Goal: Task Accomplishment & Management: Use online tool/utility

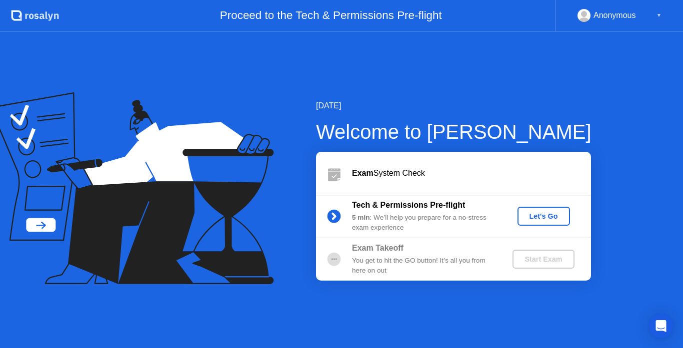
click at [539, 217] on div "Let's Go" at bounding box center [543, 216] width 44 height 8
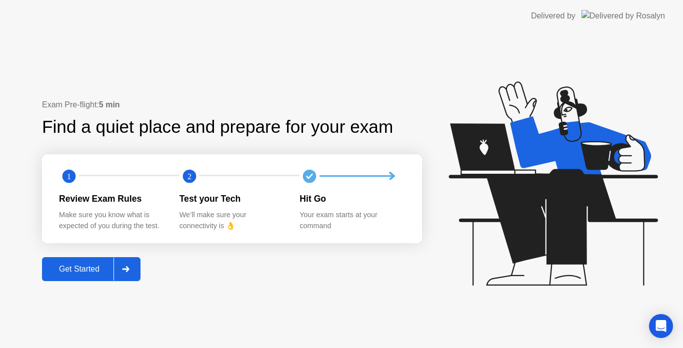
click at [83, 268] on div "Get Started" at bounding box center [79, 269] width 68 height 9
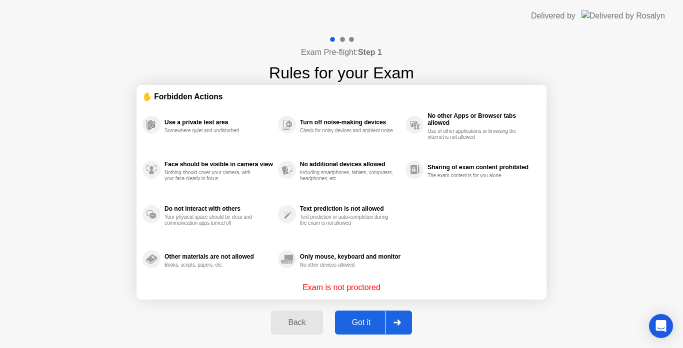
click at [377, 320] on div "Got it" at bounding box center [361, 322] width 47 height 9
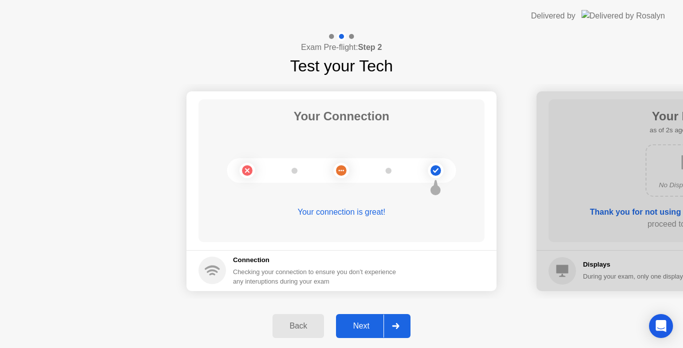
click at [380, 323] on div "Next" at bounding box center [361, 326] width 44 height 9
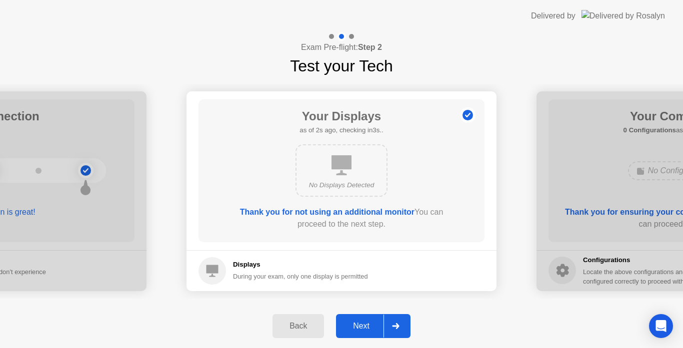
click at [363, 325] on div "Next" at bounding box center [361, 326] width 44 height 9
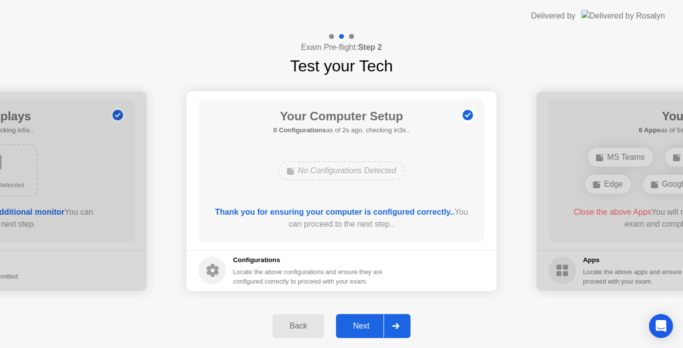
click at [359, 320] on button "Next" at bounding box center [373, 326] width 74 height 24
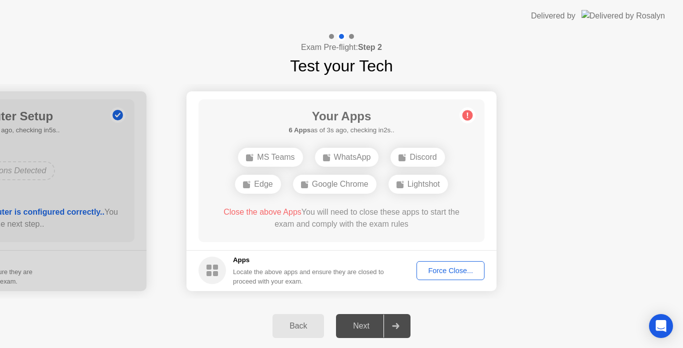
click at [435, 267] on div "Force Close..." at bounding box center [450, 271] width 61 height 8
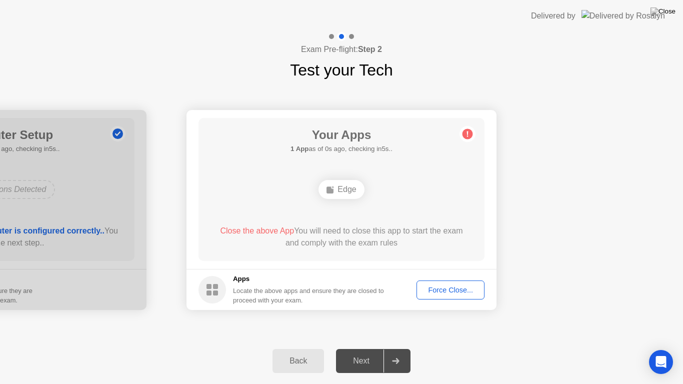
click at [442, 286] on div "Force Close..." at bounding box center [450, 290] width 61 height 8
click at [469, 134] on circle at bounding box center [467, 134] width 10 height 10
click at [452, 289] on div "Force Close..." at bounding box center [450, 290] width 61 height 8
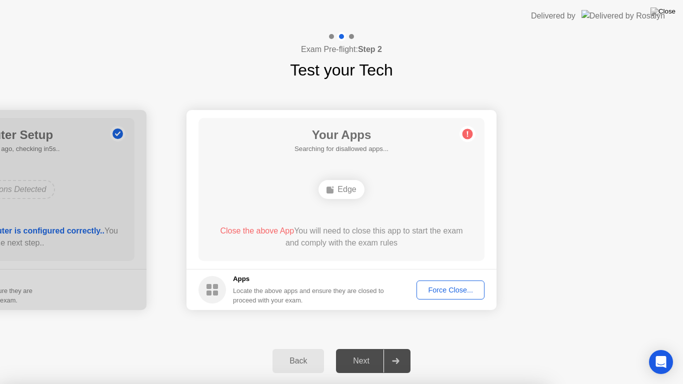
click at [672, 13] on img at bounding box center [662, 11] width 25 height 8
click at [307, 348] on div "Back" at bounding box center [297, 360] width 45 height 9
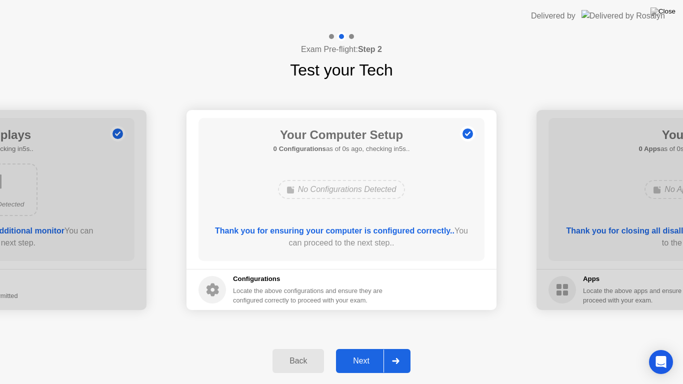
click at [393, 348] on icon at bounding box center [395, 361] width 7 height 6
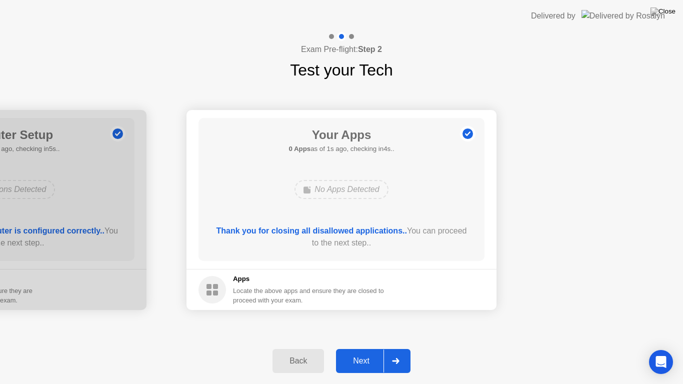
click at [367, 348] on div "Next" at bounding box center [361, 360] width 44 height 9
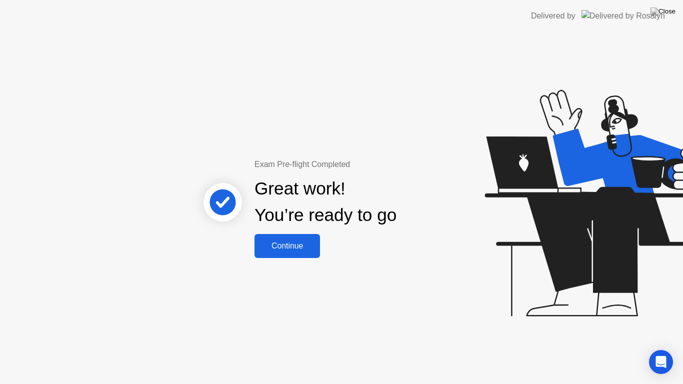
click at [314, 243] on div "Continue" at bounding box center [286, 245] width 59 height 9
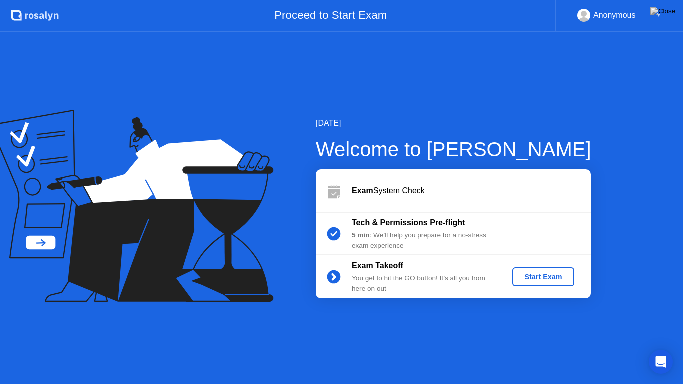
click at [547, 275] on div "Start Exam" at bounding box center [542, 277] width 53 height 8
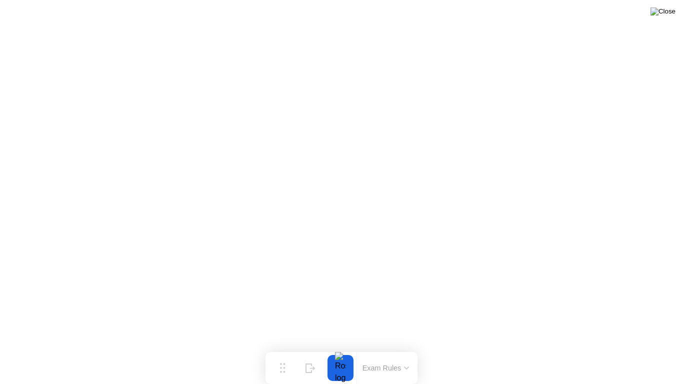
click at [663, 15] on img at bounding box center [662, 11] width 25 height 8
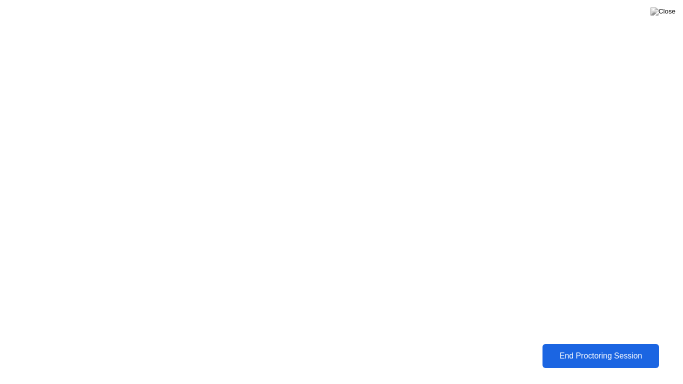
click at [563, 348] on div "End Proctoring Session" at bounding box center [600, 355] width 110 height 9
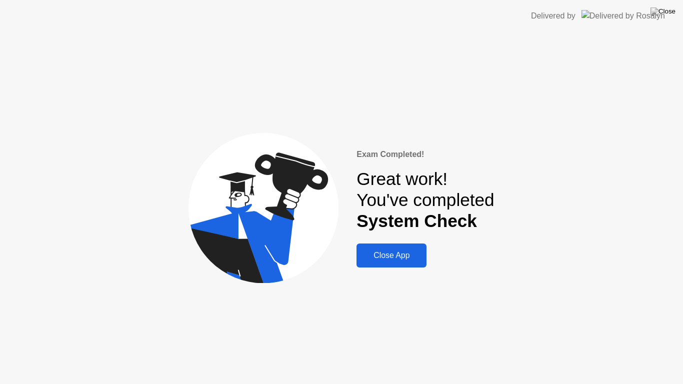
click at [413, 253] on div "Close App" at bounding box center [391, 255] width 64 height 9
